Goal: Task Accomplishment & Management: Complete application form

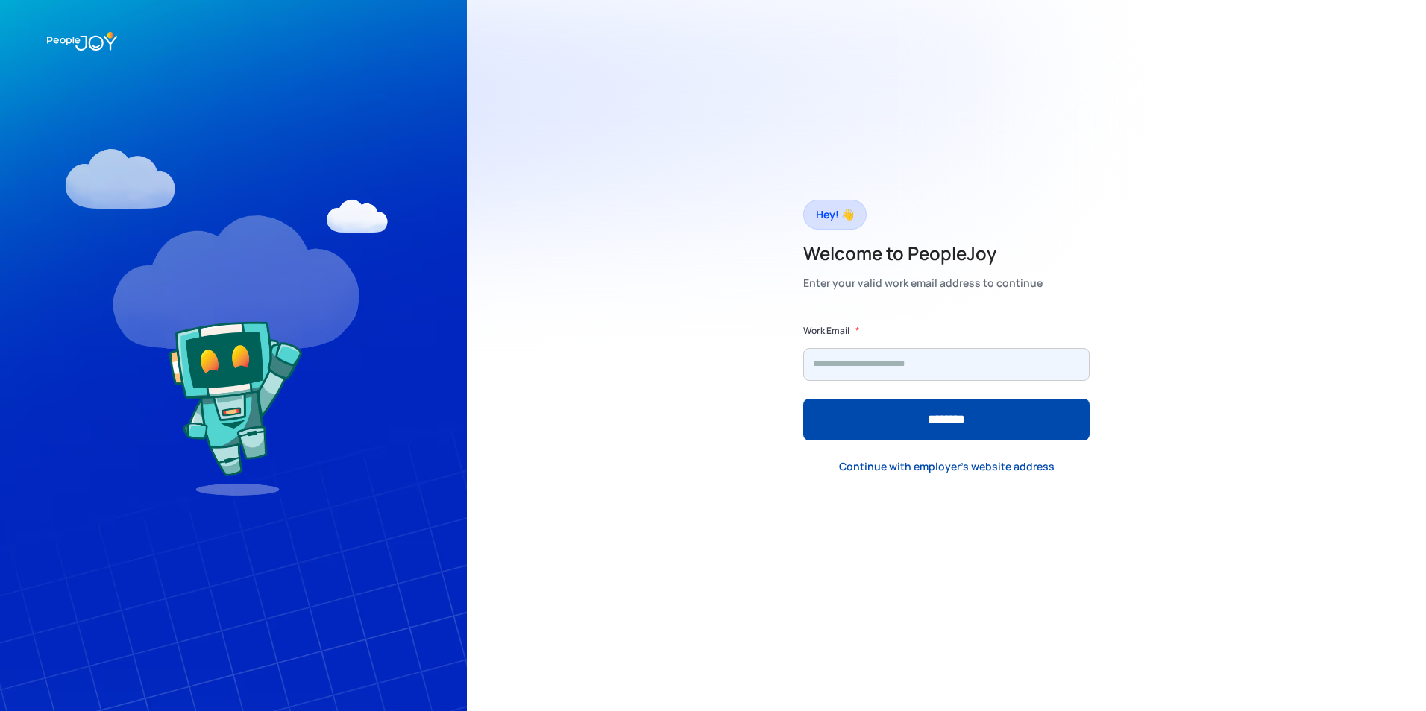
click at [847, 366] on input "Form" at bounding box center [946, 364] width 286 height 33
type input "**********"
click at [803, 399] on input "********" at bounding box center [946, 420] width 286 height 42
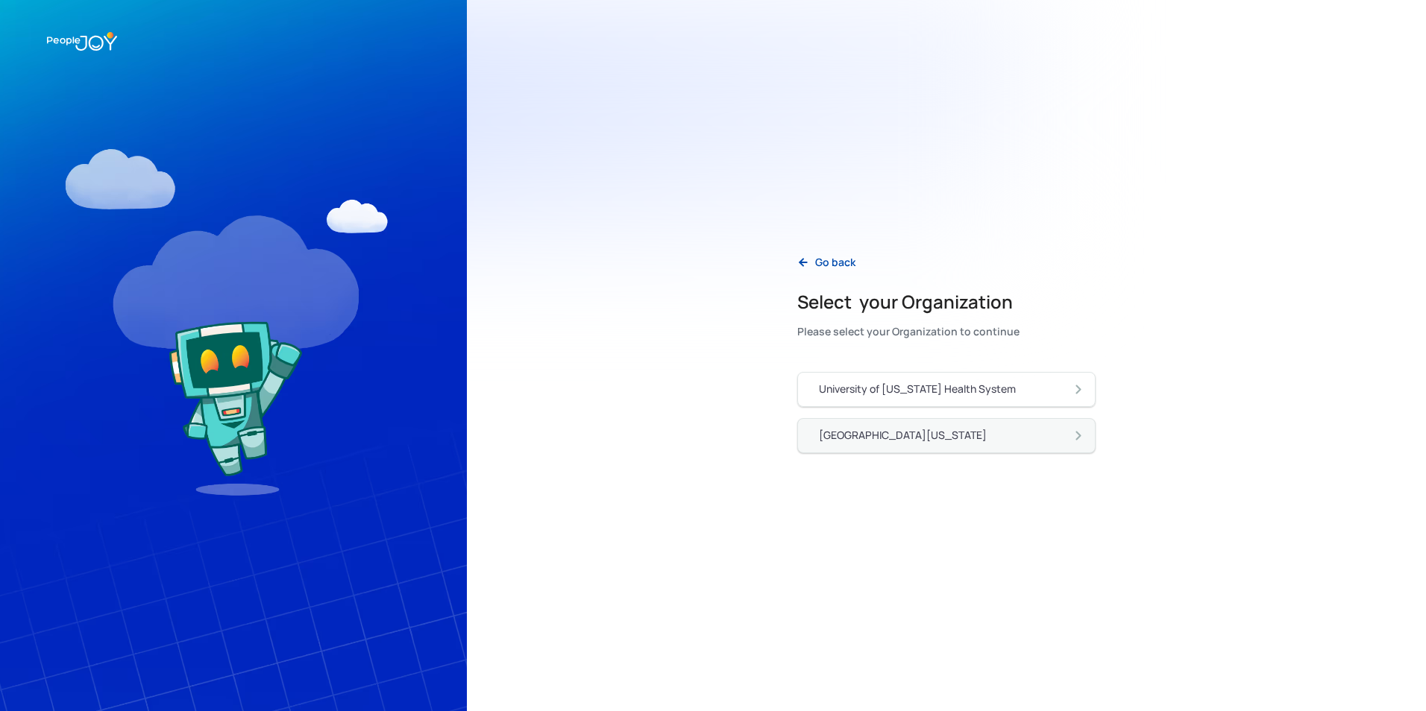
click at [941, 443] on div "[GEOGRAPHIC_DATA][US_STATE]" at bounding box center [952, 436] width 267 height 16
